Goal: Communication & Community: Answer question/provide support

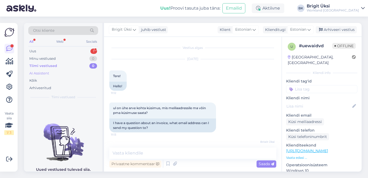
scroll to position [54, 0]
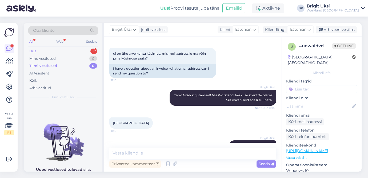
click at [62, 51] on div "Uus 1" at bounding box center [63, 50] width 70 height 7
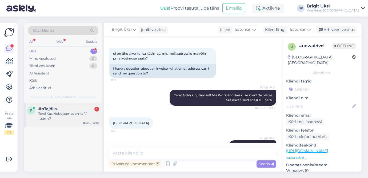
click at [53, 113] on div "Tere! Kas Hobujaamas on ka 1:1 ruume?" at bounding box center [68, 116] width 61 height 10
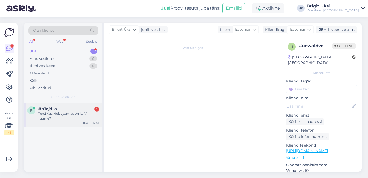
scroll to position [0, 0]
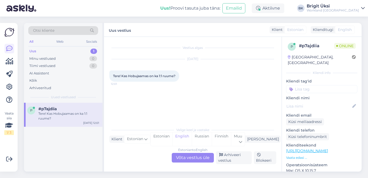
click at [190, 159] on div "Estonian to English Võta vestlus üle" at bounding box center [193, 158] width 42 height 10
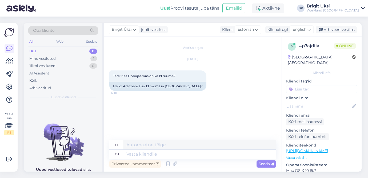
click at [190, 159] on div "Privaatne kommentaar Saada" at bounding box center [192, 164] width 167 height 10
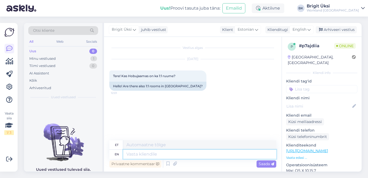
click at [177, 157] on textarea at bounding box center [199, 154] width 153 height 9
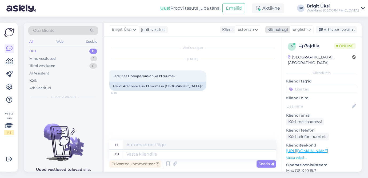
click at [312, 30] on div "English" at bounding box center [302, 29] width 24 height 9
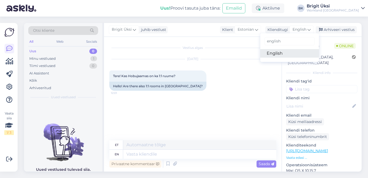
click at [291, 53] on link "English" at bounding box center [289, 53] width 59 height 9
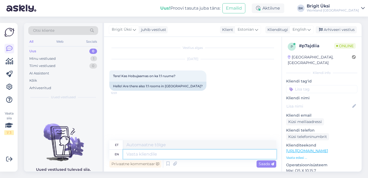
click at [178, 155] on textarea at bounding box center [199, 154] width 153 height 9
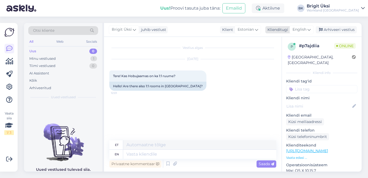
click at [310, 33] on div "English" at bounding box center [302, 29] width 24 height 9
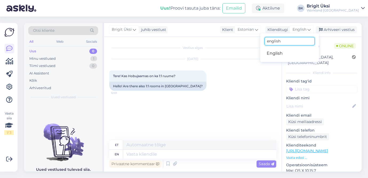
click at [302, 39] on input "english" at bounding box center [290, 41] width 50 height 8
type input "esto"
click at [295, 51] on link "Estonian" at bounding box center [289, 53] width 59 height 9
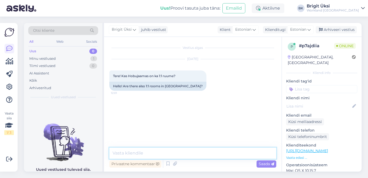
click at [136, 154] on textarea at bounding box center [192, 152] width 167 height 11
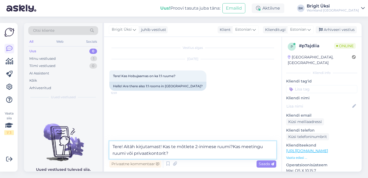
click at [241, 147] on textarea "Tere! Aitäh kirjutamast! Kas te mõtlete 2-inimese ruumi?Kas meetingu ruumi või …" at bounding box center [192, 150] width 167 height 18
click at [214, 151] on textarea "Tere! Aitäh kirjutamast! Kas te mõtlete 2-inimese ruumi?Kas peate silmas meetin…" at bounding box center [192, 150] width 167 height 18
click at [233, 146] on textarea "Tere! Aitäh kirjutamast! Kas te mõtlete 2-inimese ruumi?Kas peate silmas meetin…" at bounding box center [192, 150] width 167 height 18
type textarea "Tere! Aitäh kirjutamast! Kas te mõtlete 2-inimese ruumi? Lisaks, kas peate silm…"
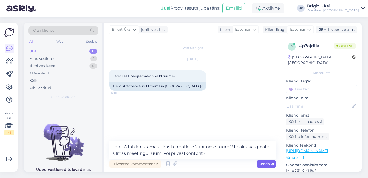
click at [269, 162] on span "Saada" at bounding box center [266, 163] width 15 height 5
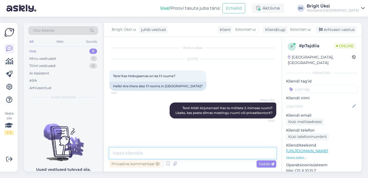
click at [131, 153] on textarea at bounding box center [192, 152] width 167 height 11
